Goal: Information Seeking & Learning: Learn about a topic

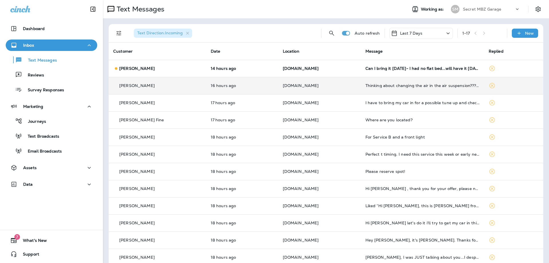
click at [333, 88] on td "[DOMAIN_NAME]" at bounding box center [319, 85] width 83 height 17
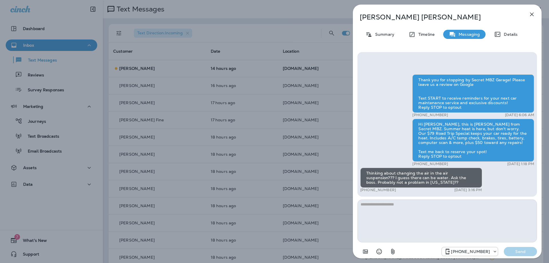
click at [250, 31] on div "[PERSON_NAME] Summary Timeline Messaging Details Thank you for stopping by Secr…" at bounding box center [274, 131] width 549 height 263
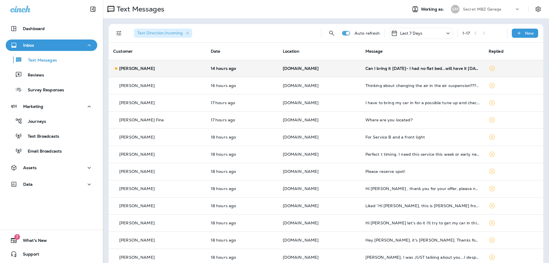
click at [254, 72] on td "14 hours ago" at bounding box center [242, 68] width 72 height 17
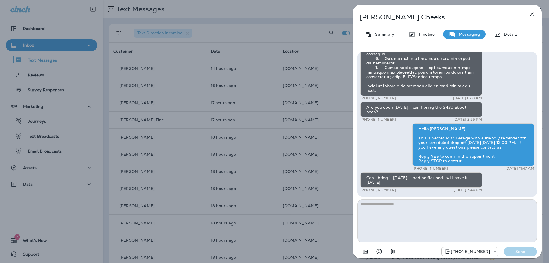
type textarea "*"
click at [388, 206] on textarea "*" at bounding box center [446, 220] width 179 height 43
click at [538, 16] on div "[PERSON_NAME] Summary Timeline Messaging Details Hello [PERSON_NAME], Hope all …" at bounding box center [447, 133] width 189 height 257
click at [532, 14] on icon "button" at bounding box center [532, 15] width 4 height 4
